Goal: Transaction & Acquisition: Purchase product/service

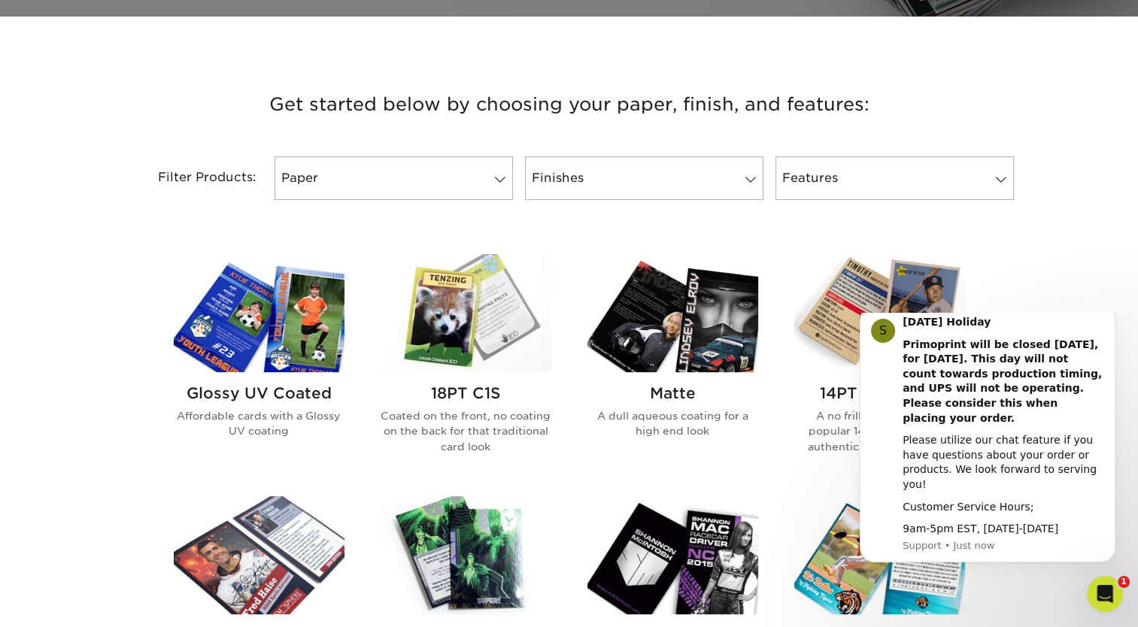
scroll to position [520, 0]
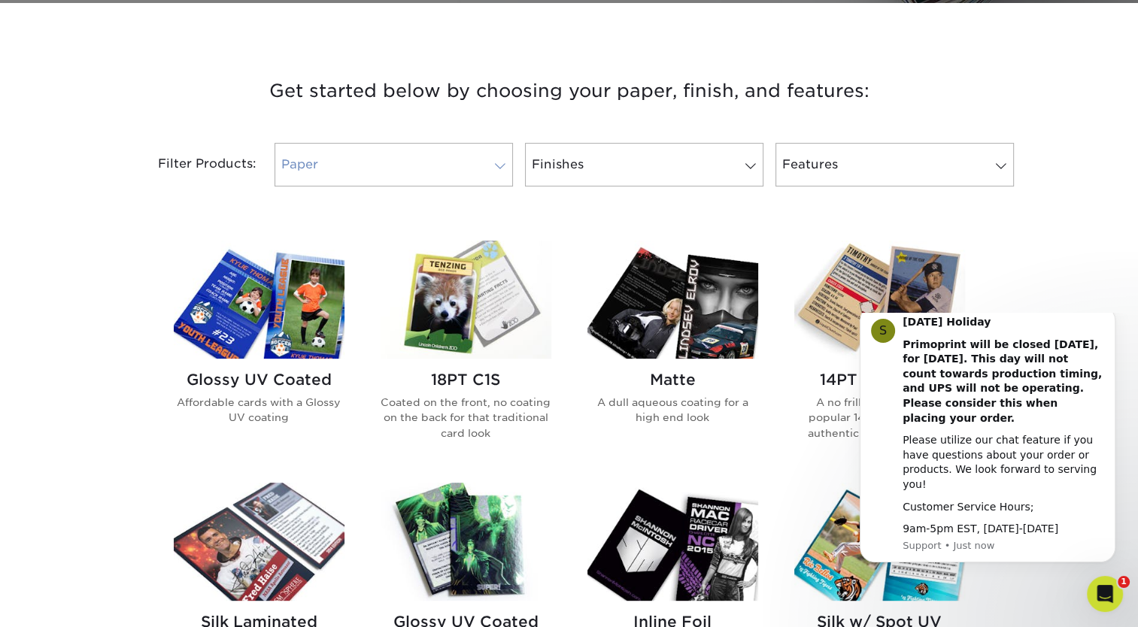
click at [445, 172] on link "Paper" at bounding box center [394, 165] width 238 height 44
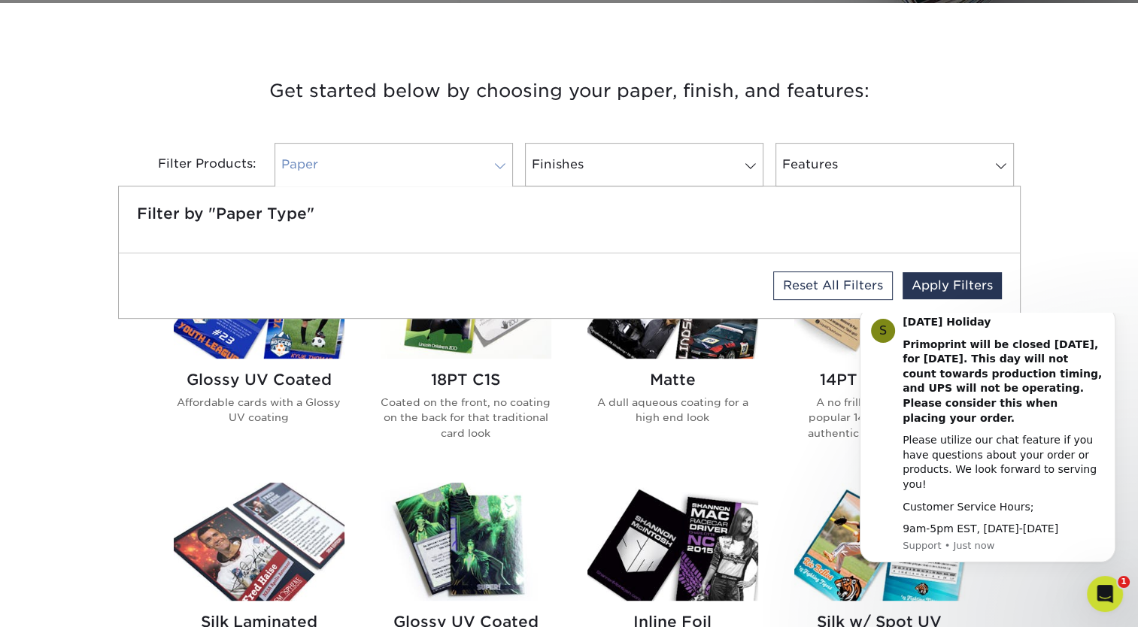
click at [445, 172] on link "Paper" at bounding box center [394, 165] width 238 height 44
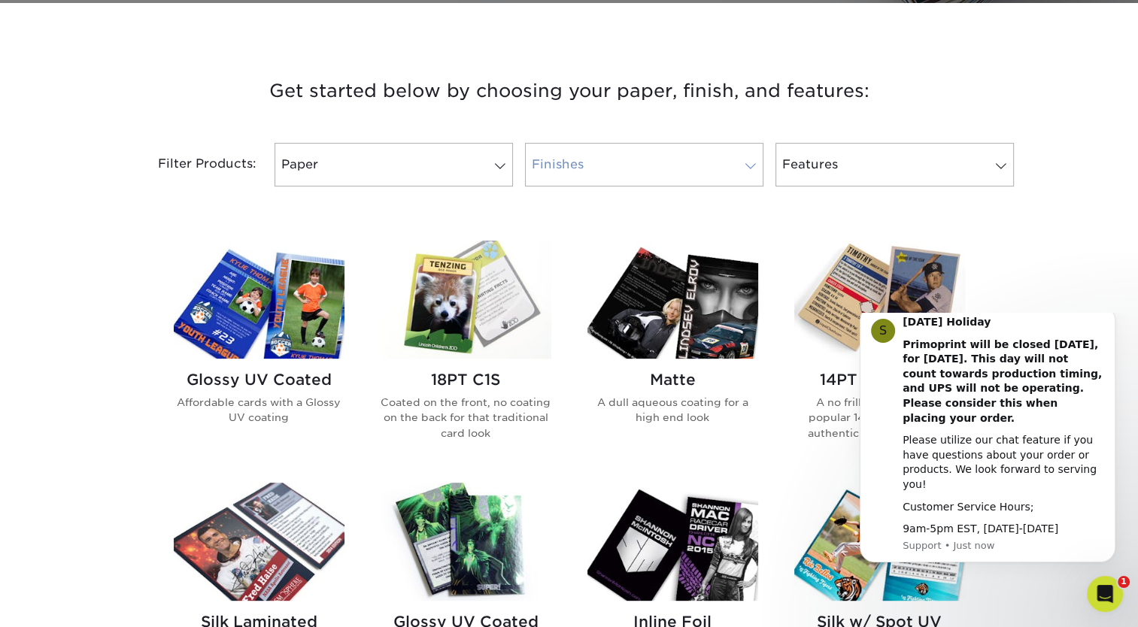
click at [563, 166] on link "Finishes" at bounding box center [644, 165] width 238 height 44
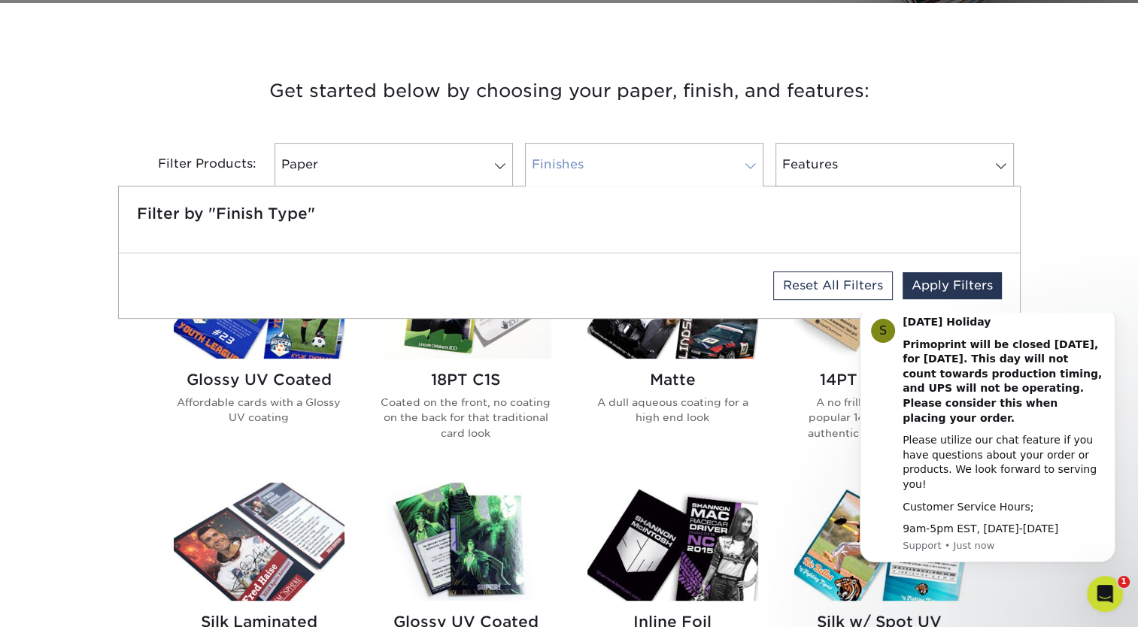
click at [563, 166] on link "Finishes" at bounding box center [644, 165] width 238 height 44
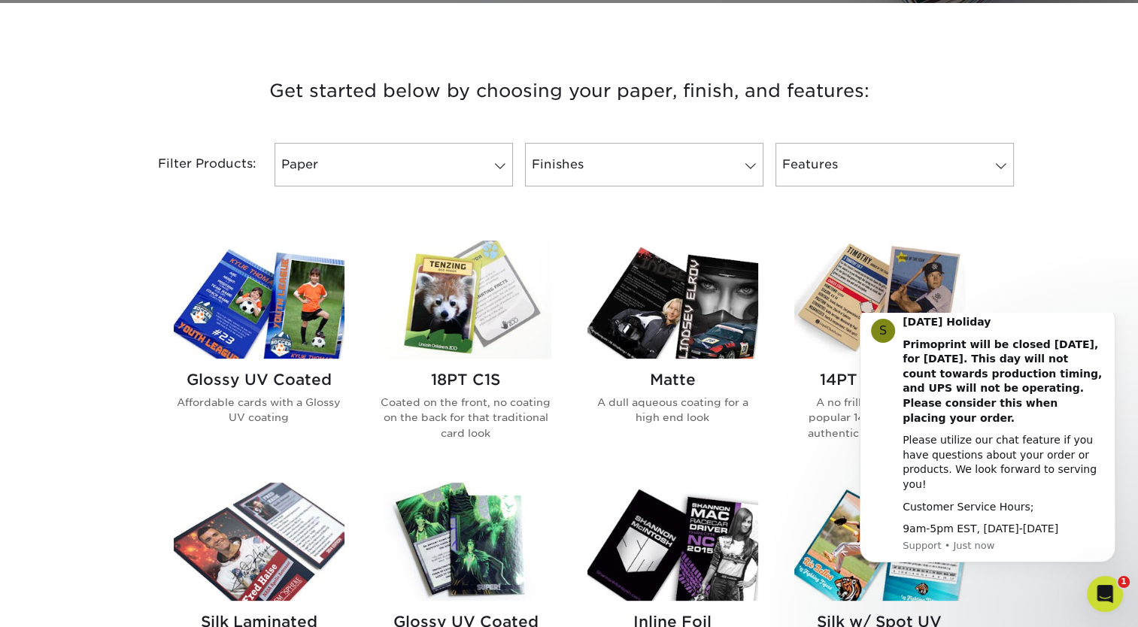
click at [278, 375] on h2 "Glossy UV Coated" at bounding box center [259, 380] width 171 height 18
